Goal: Check status

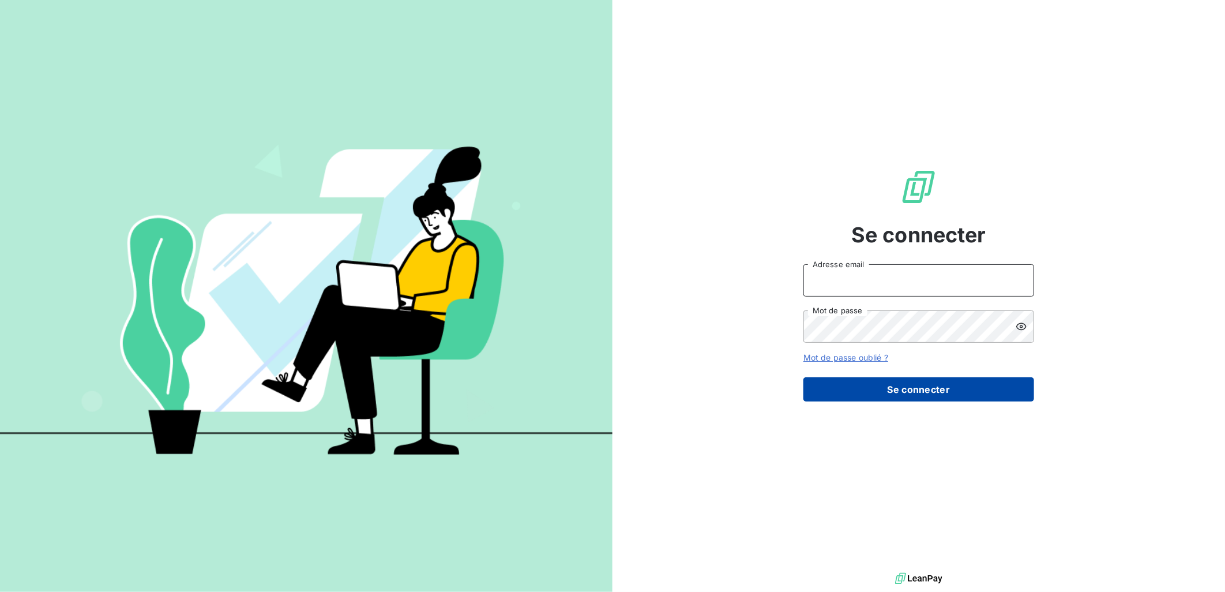
type input "[PERSON_NAME][EMAIL_ADDRESS][DOMAIN_NAME]"
click at [973, 390] on button "Se connecter" at bounding box center [919, 389] width 231 height 24
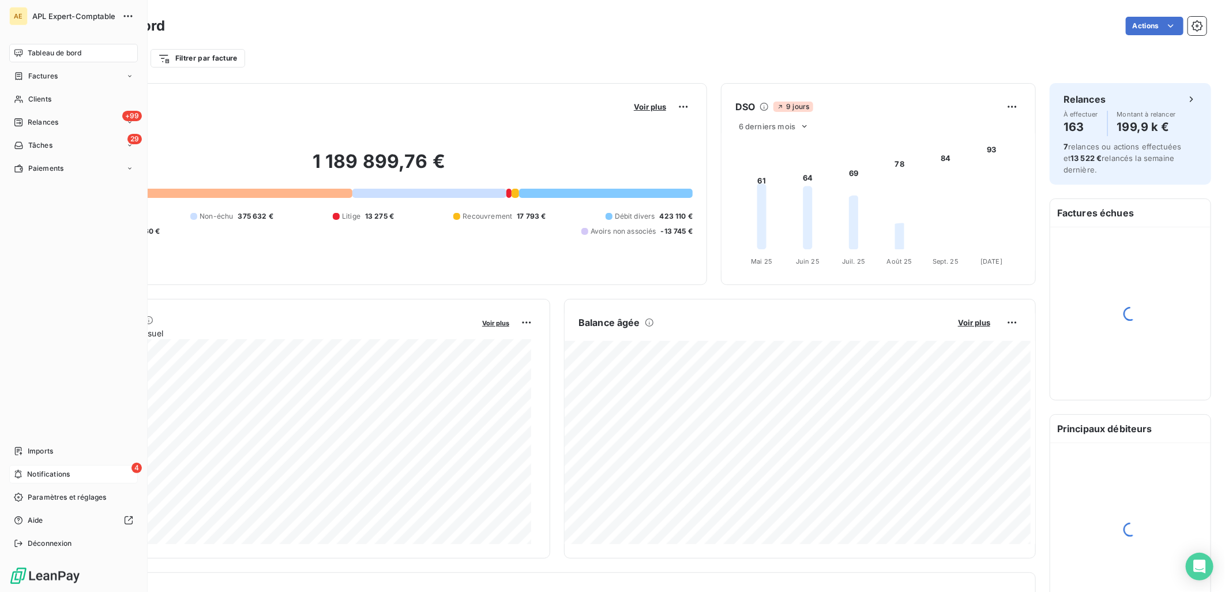
click at [37, 475] on span "Notifications" at bounding box center [48, 474] width 43 height 10
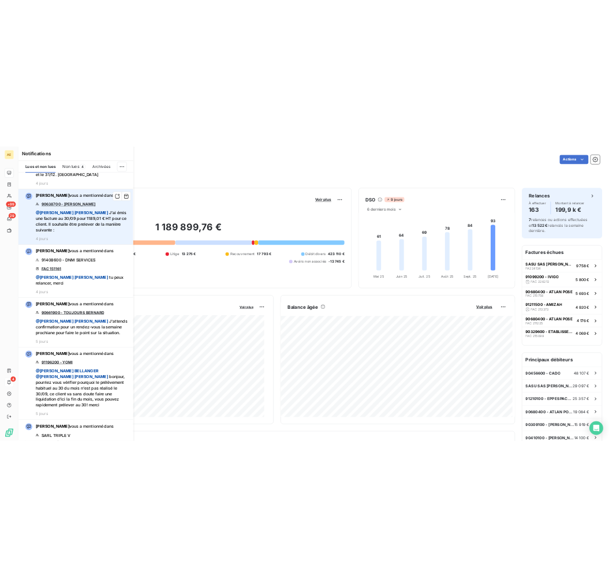
scroll to position [1154, 0]
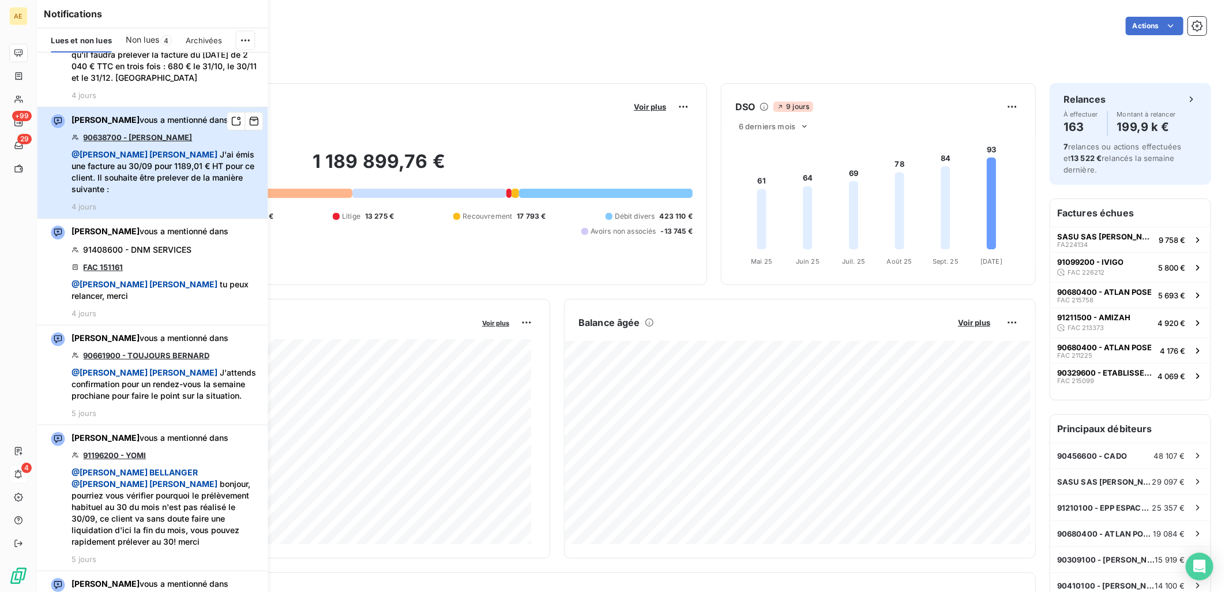
click at [170, 160] on span "@ [PERSON_NAME] MAILLARD J'ai émis une facture au 30/09 pour 1189,01 € HT pour …" at bounding box center [166, 172] width 189 height 46
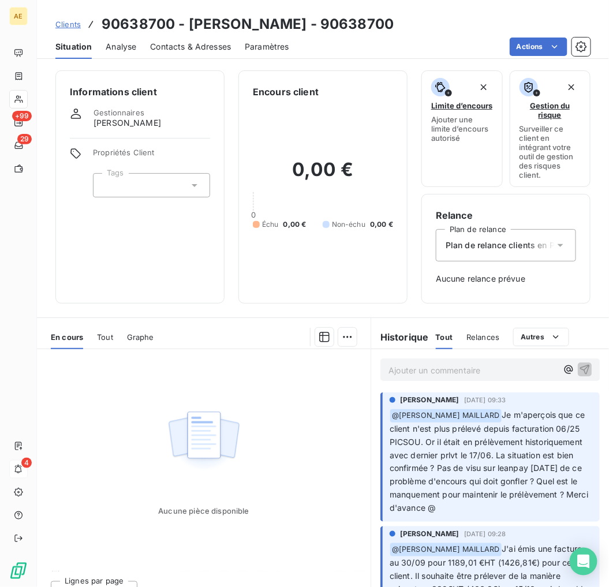
click at [220, 53] on div "Contacts & Adresses" at bounding box center [190, 47] width 81 height 24
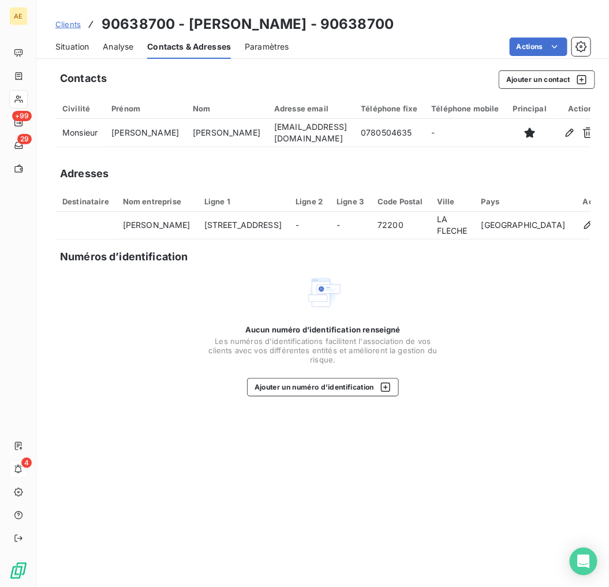
click at [85, 47] on span "Situation" at bounding box center [71, 47] width 33 height 12
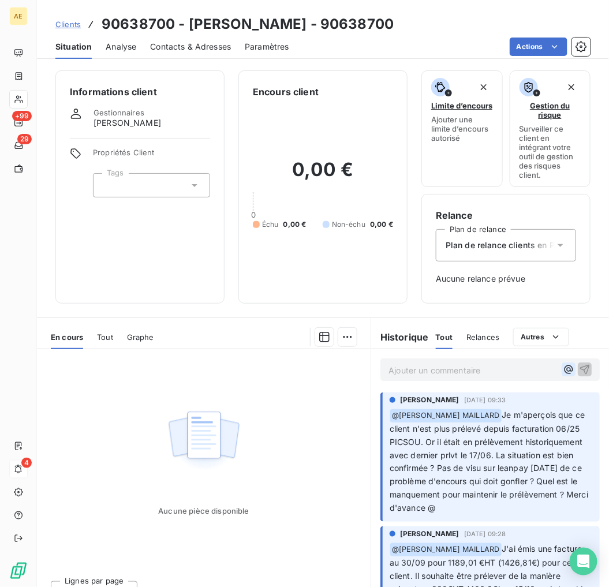
click at [563, 370] on icon "button" at bounding box center [569, 369] width 12 height 12
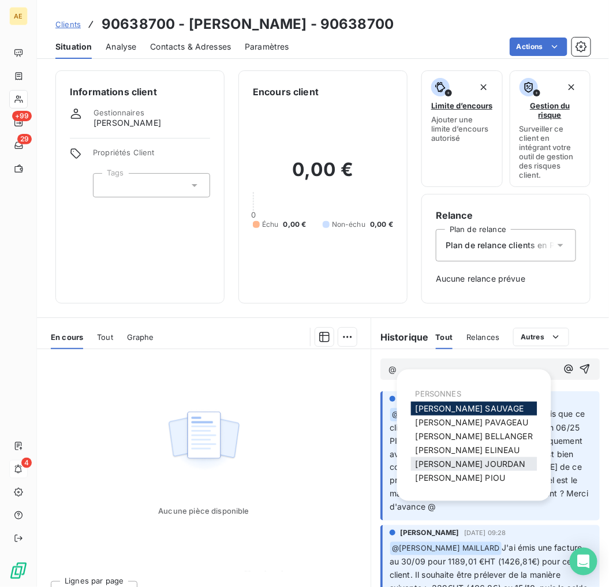
click at [466, 460] on span "[PERSON_NAME]" at bounding box center [470, 464] width 110 height 10
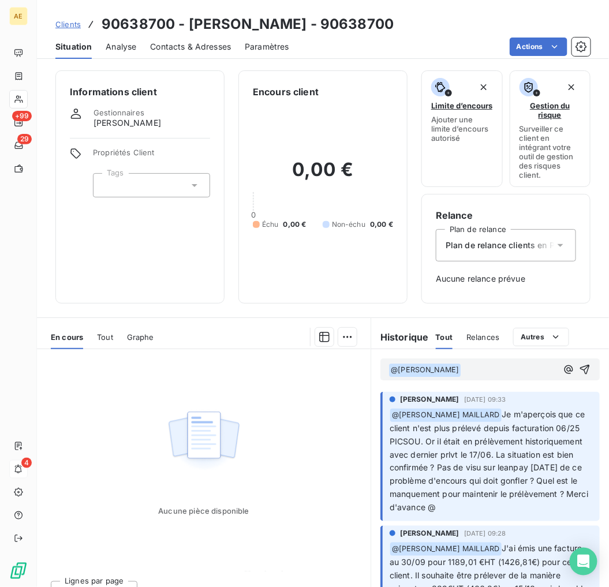
click at [477, 364] on p "﻿ @ [PERSON_NAME] ﻿ ﻿" at bounding box center [472, 370] width 168 height 14
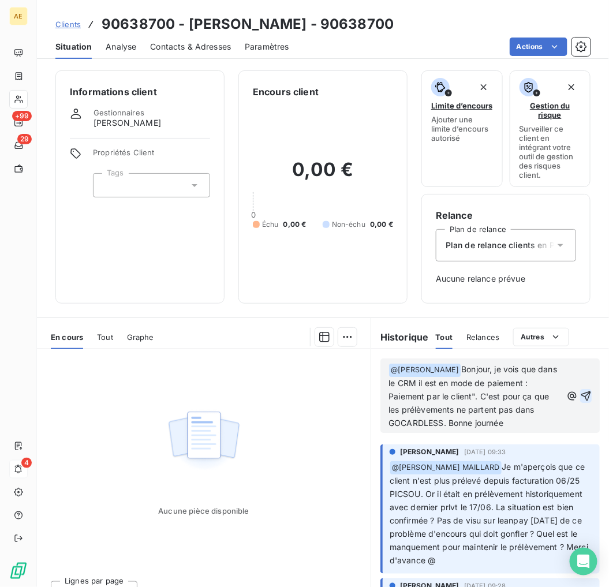
click at [581, 392] on icon "button" at bounding box center [586, 396] width 10 height 10
